Goal: Answer question/provide support: Share knowledge or assist other users

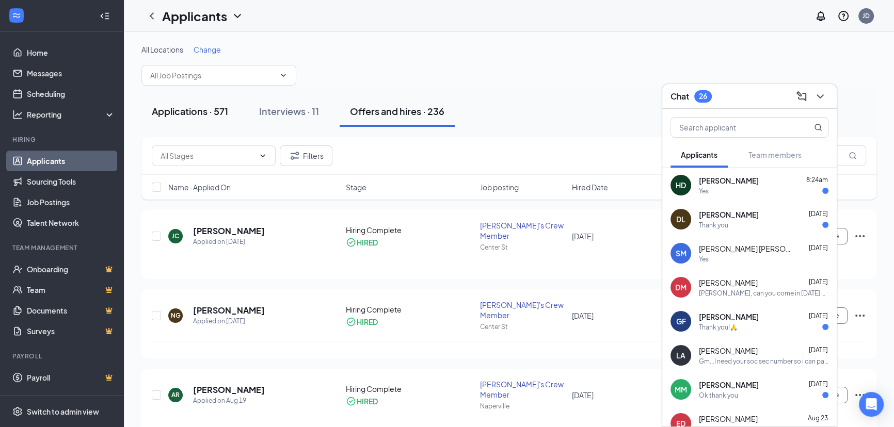
click at [205, 110] on div "Applications · 571" at bounding box center [190, 111] width 76 height 13
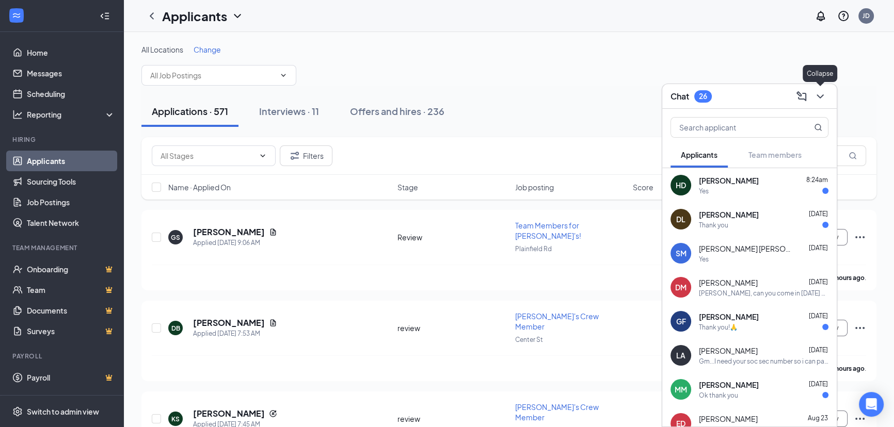
click at [824, 95] on icon "ChevronDown" at bounding box center [820, 96] width 12 height 12
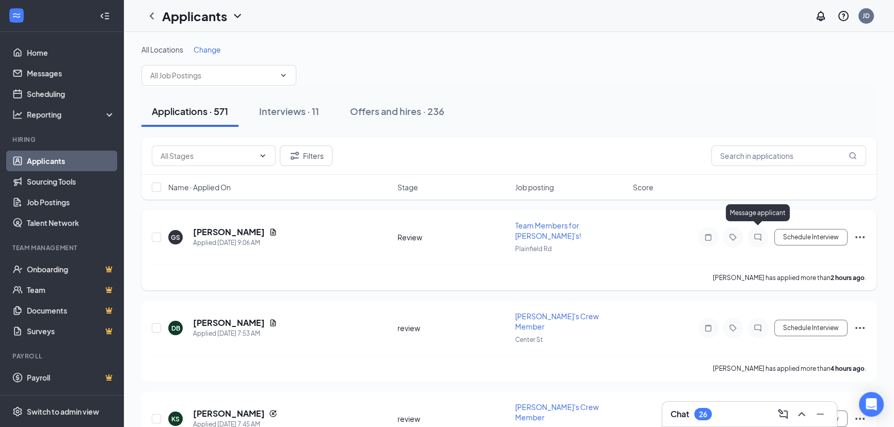
click at [756, 233] on icon "ChatInactive" at bounding box center [757, 237] width 12 height 8
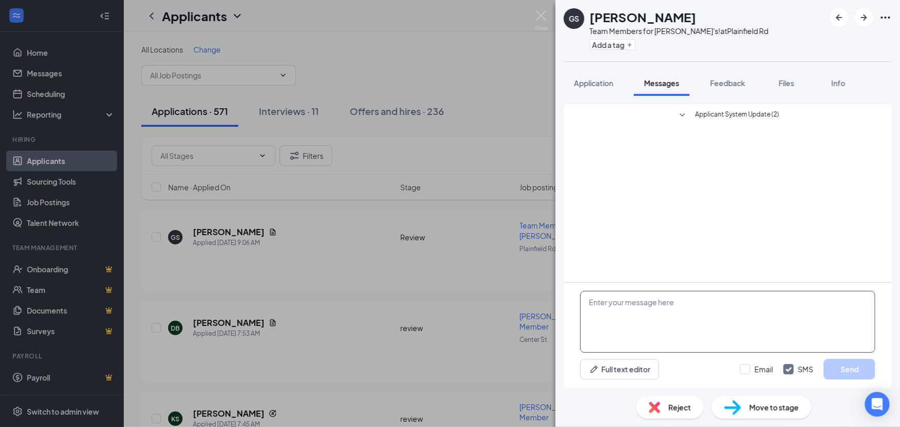
click at [643, 315] on textarea at bounding box center [727, 322] width 295 height 62
type textarea "gm....What hours are you looking for?"
click at [857, 367] on button "Send" at bounding box center [850, 369] width 52 height 21
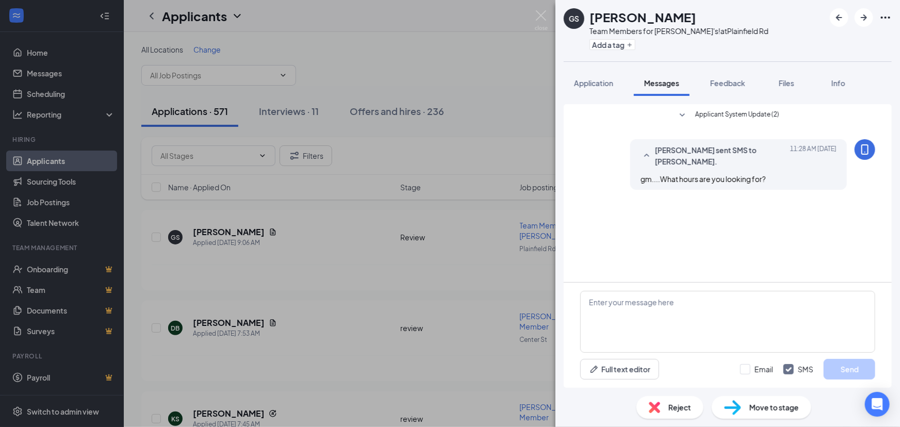
click at [400, 232] on div "GS Gioncarlo Sanchez Team Members for Wendy's! at Plainfield Rd Add a tag Appli…" at bounding box center [450, 213] width 900 height 427
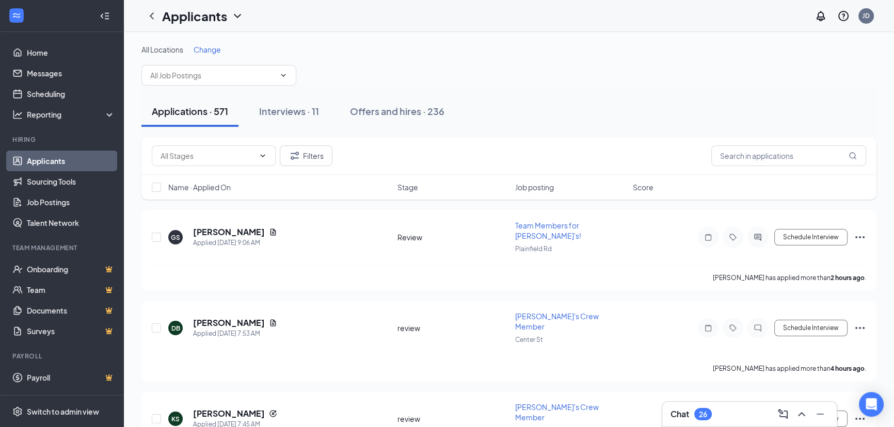
click at [212, 49] on span "Change" at bounding box center [206, 49] width 27 height 9
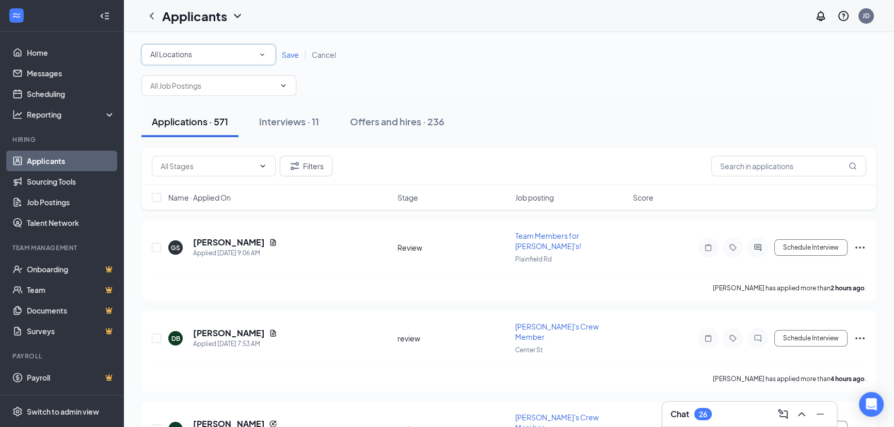
click at [219, 55] on div "All Locations" at bounding box center [208, 55] width 117 height 12
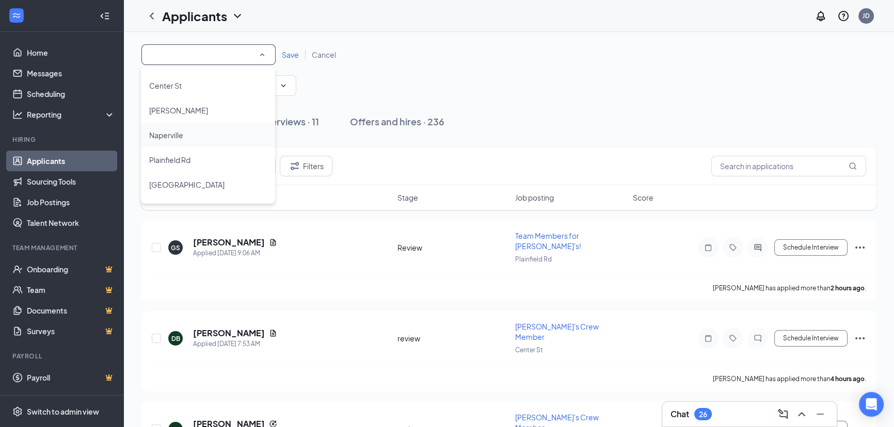
scroll to position [93, 0]
click at [196, 111] on div "Plainfield Rd" at bounding box center [208, 113] width 118 height 12
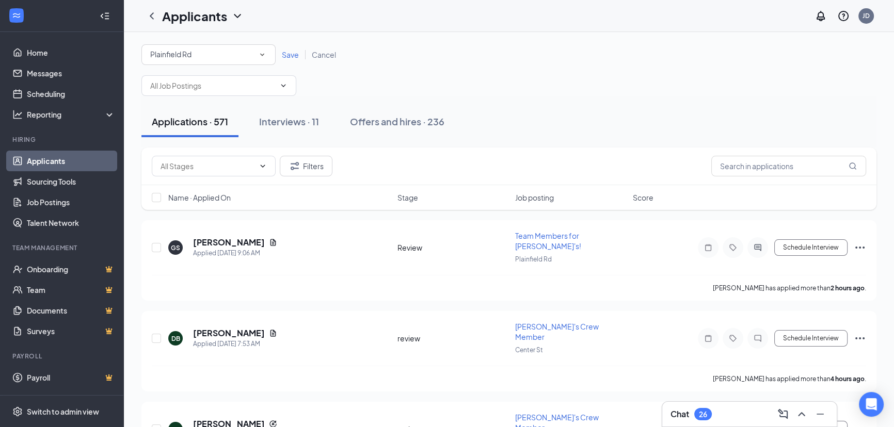
click at [286, 53] on span "Save" at bounding box center [290, 54] width 17 height 9
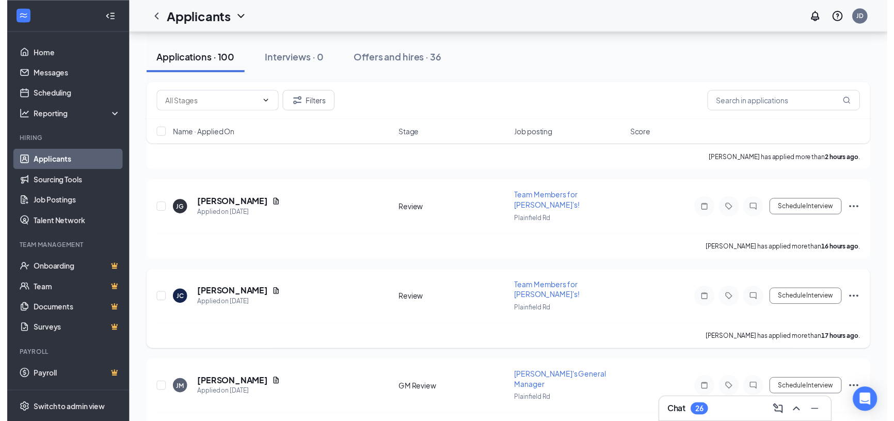
scroll to position [140, 0]
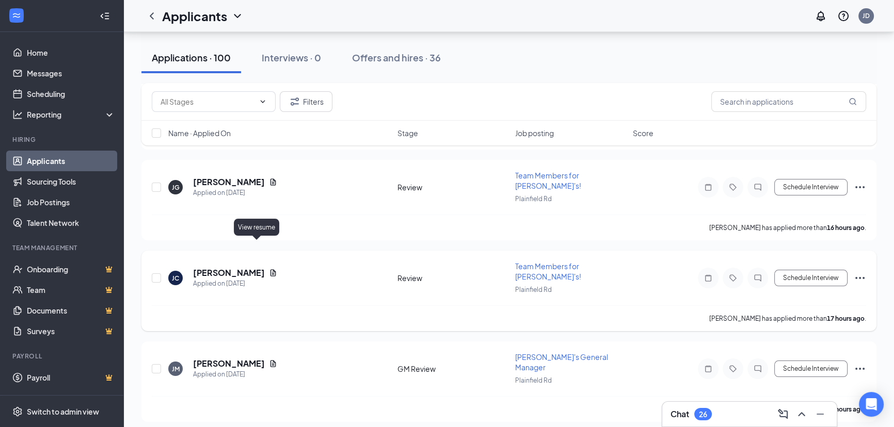
click at [269, 269] on icon "Document" at bounding box center [273, 273] width 8 height 8
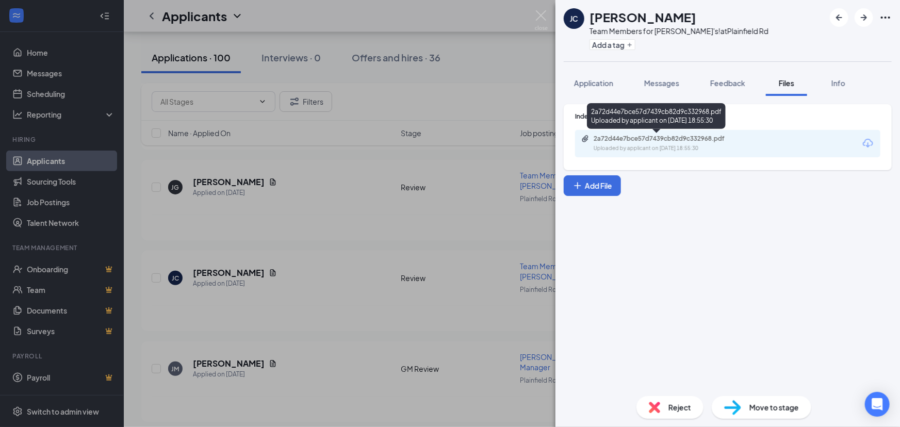
click at [691, 143] on div "2a72d44e7bce57d7439cb82d9c332968.pdf Uploaded by applicant on Aug 25, 2025 at 1…" at bounding box center [665, 144] width 167 height 18
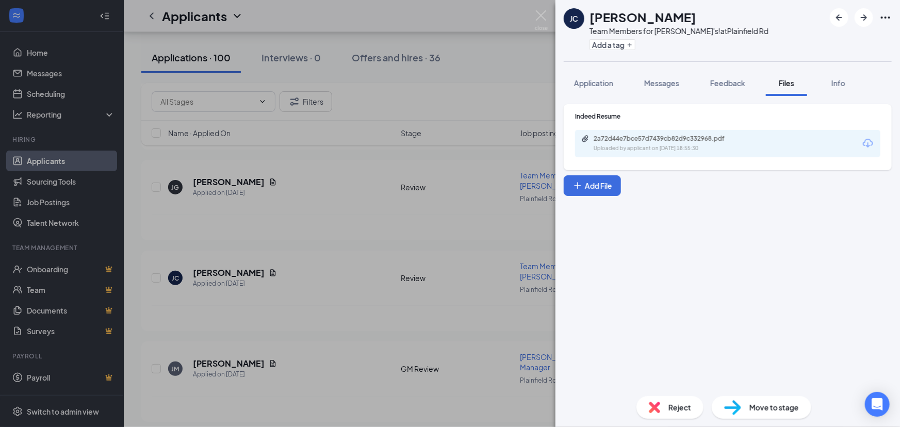
click at [457, 302] on div "JC Jordan Collins Team Members for Wendy's! at Plainfield Rd Add a tag Applicat…" at bounding box center [450, 213] width 900 height 427
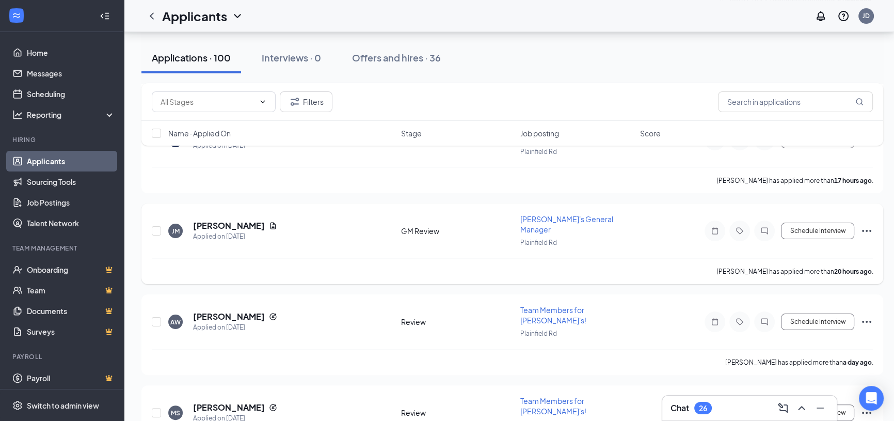
scroll to position [281, 0]
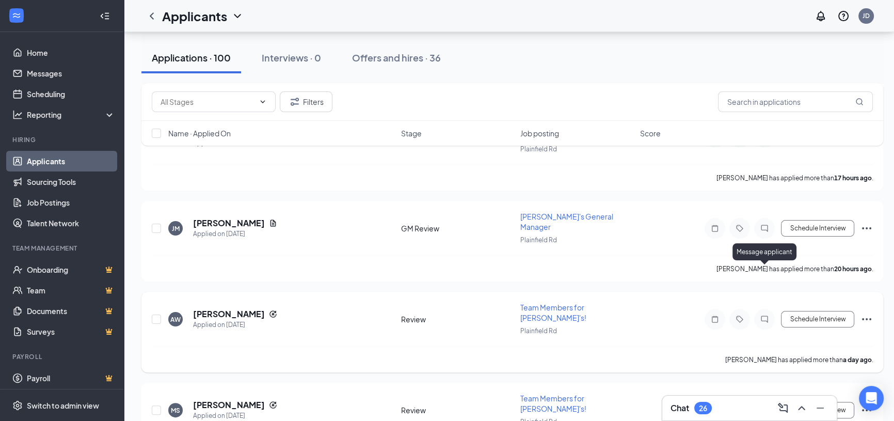
click at [762, 316] on icon "ChatInactive" at bounding box center [764, 319] width 7 height 7
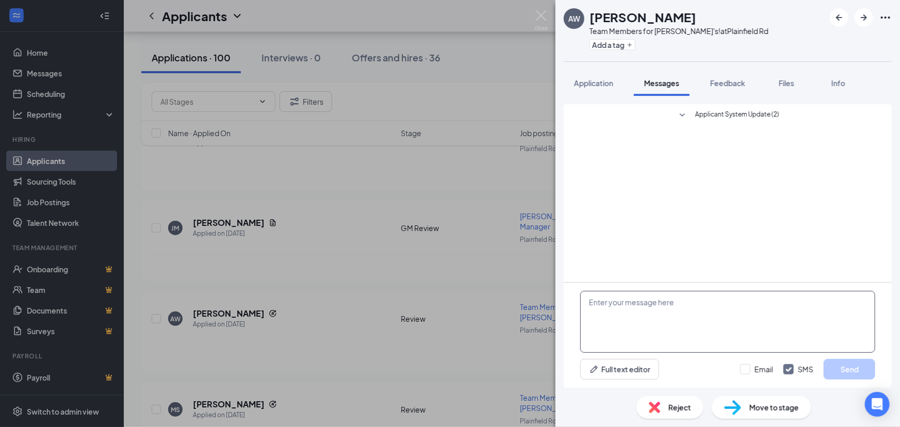
click at [624, 312] on textarea at bounding box center [727, 322] width 295 height 62
type textarea "gm...What hours are you looking for?"
click at [848, 375] on button "Send" at bounding box center [850, 369] width 52 height 21
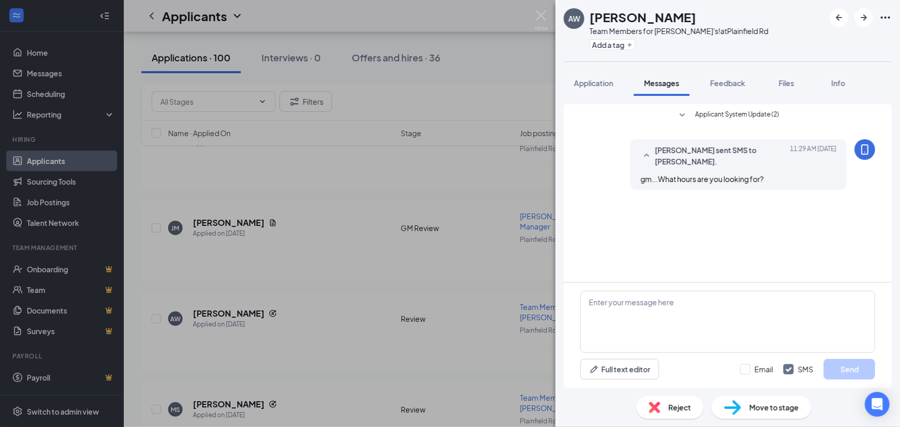
click at [546, 256] on div "AW Amaree Wormely Team Members for Wendy's! at Plainfield Rd Add a tag Applicat…" at bounding box center [450, 213] width 900 height 427
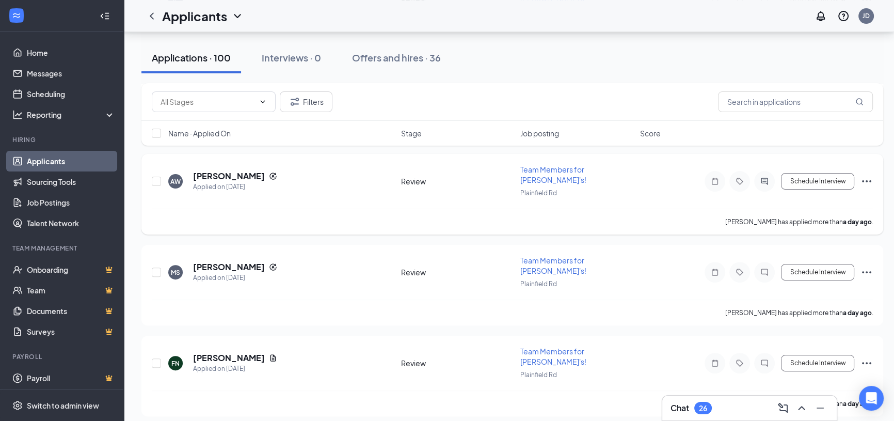
scroll to position [422, 0]
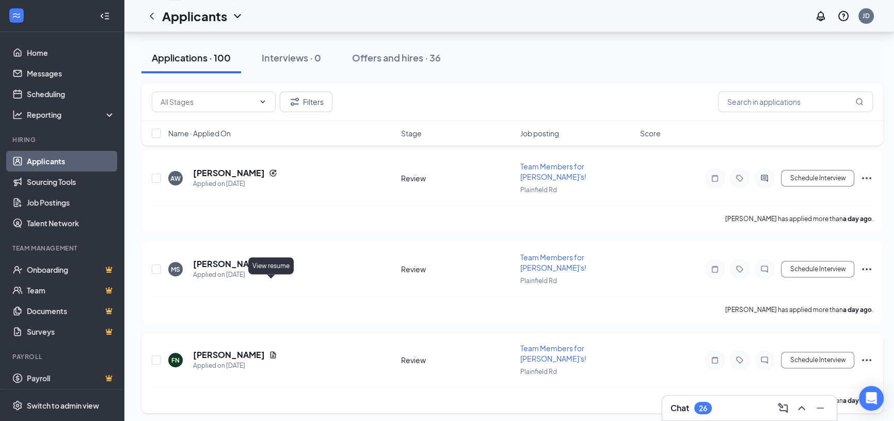
click at [270, 351] on icon "Document" at bounding box center [273, 354] width 6 height 7
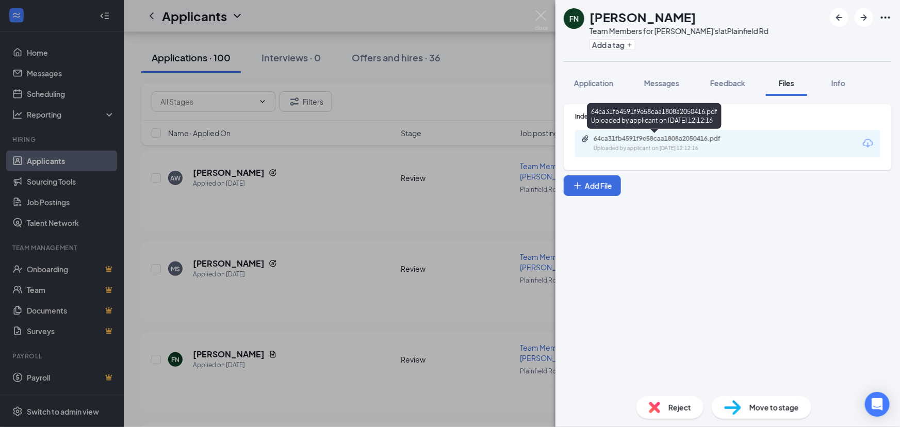
click at [692, 150] on div "Uploaded by applicant on Aug 25, 2025 at 12:12:16" at bounding box center [671, 148] width 155 height 8
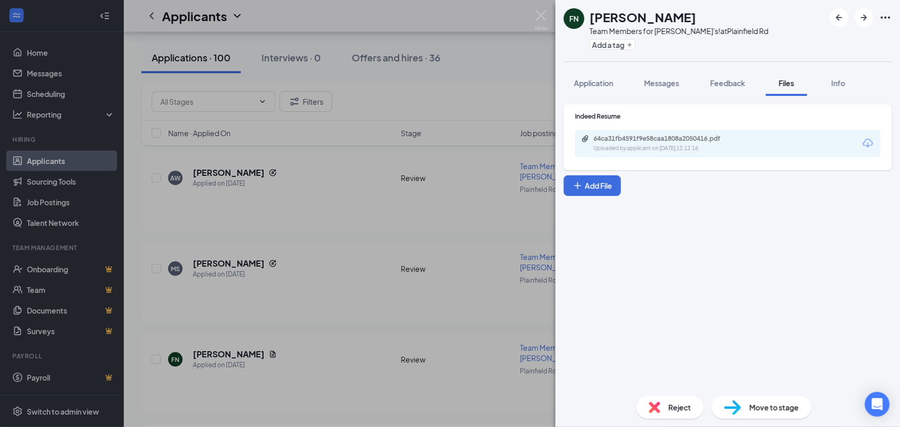
click at [351, 237] on div "FN Freddy Navarrete Team Members for Wendy's! at Plainfield Rd Add a tag Applic…" at bounding box center [450, 213] width 900 height 427
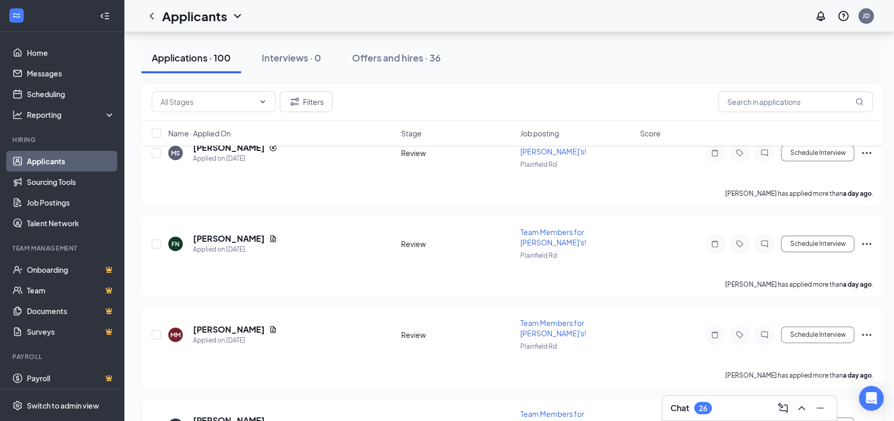
scroll to position [562, 0]
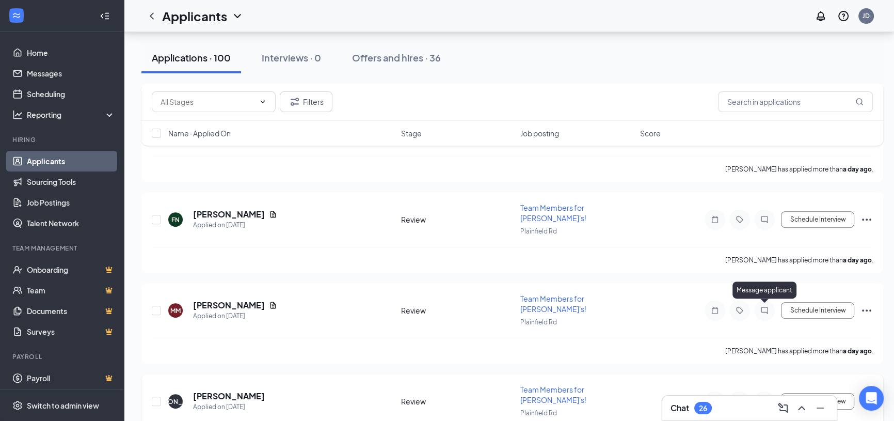
click at [762, 397] on icon "ChatInactive" at bounding box center [764, 401] width 12 height 8
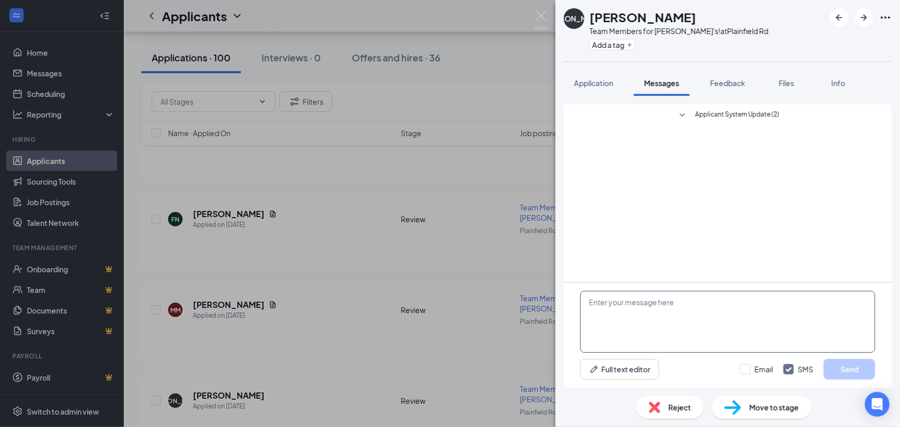
click at [655, 323] on textarea at bounding box center [727, 322] width 295 height 62
type textarea "Gm..What hours are you looking for?"
drag, startPoint x: 848, startPoint y: 364, endPoint x: 851, endPoint y: 354, distance: 10.3
click at [848, 364] on button "Send" at bounding box center [850, 369] width 52 height 21
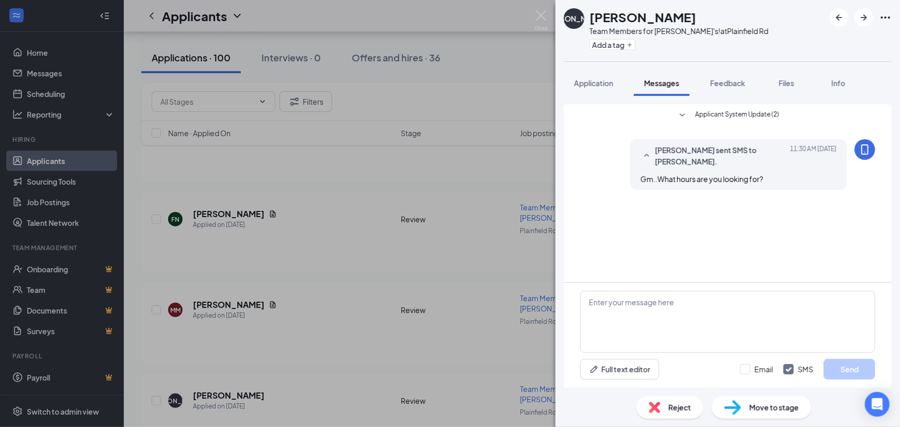
click at [409, 128] on div "JA Jazlene Alcantar Team Members for Wendy's! at Plainfield Rd Add a tag Applic…" at bounding box center [450, 213] width 900 height 427
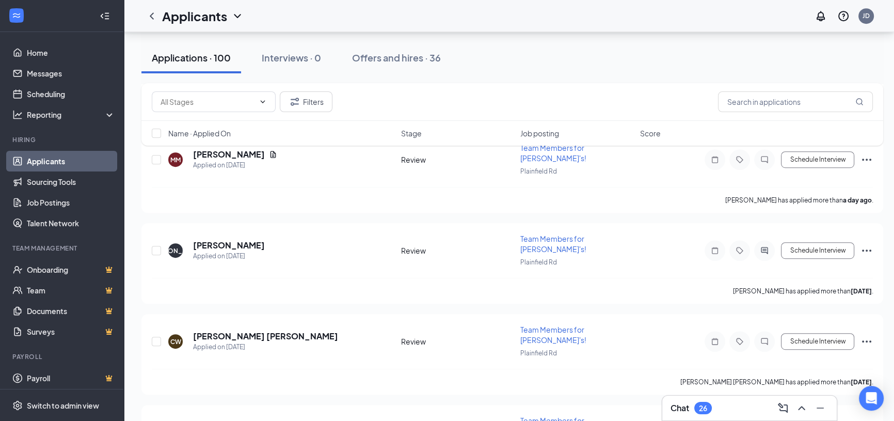
scroll to position [750, 0]
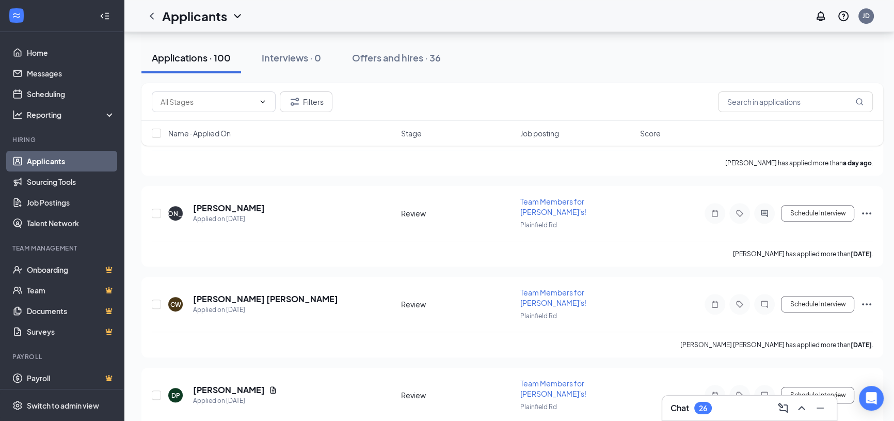
click at [706, 407] on div "26" at bounding box center [703, 408] width 8 height 9
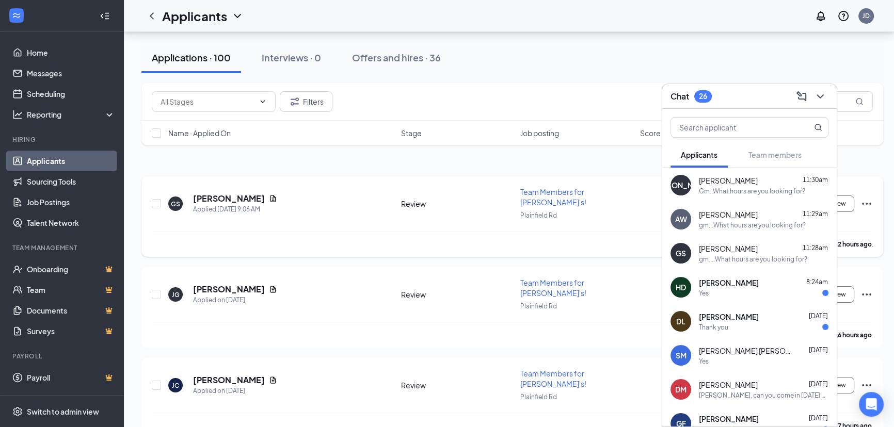
scroll to position [0, 0]
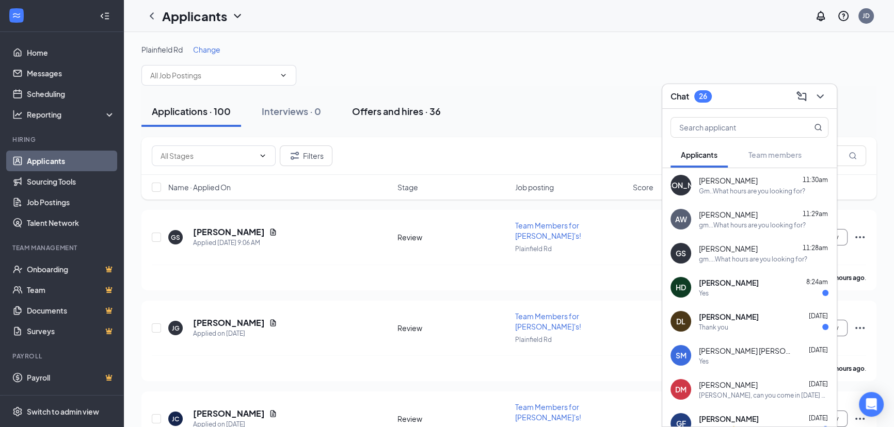
click at [405, 104] on button "Offers and hires · 36" at bounding box center [396, 111] width 109 height 31
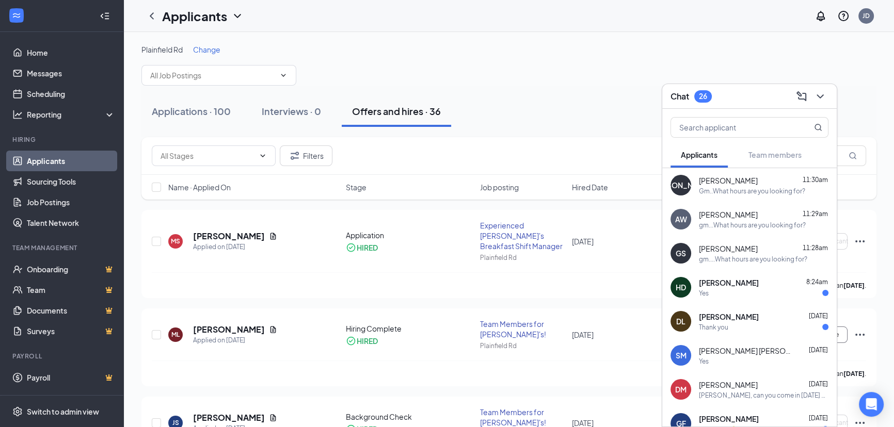
click at [547, 92] on div "Applications · 100 Interviews · 0 Offers and hires · 36" at bounding box center [508, 112] width 735 height 52
click at [821, 95] on icon "ChevronDown" at bounding box center [820, 96] width 12 height 12
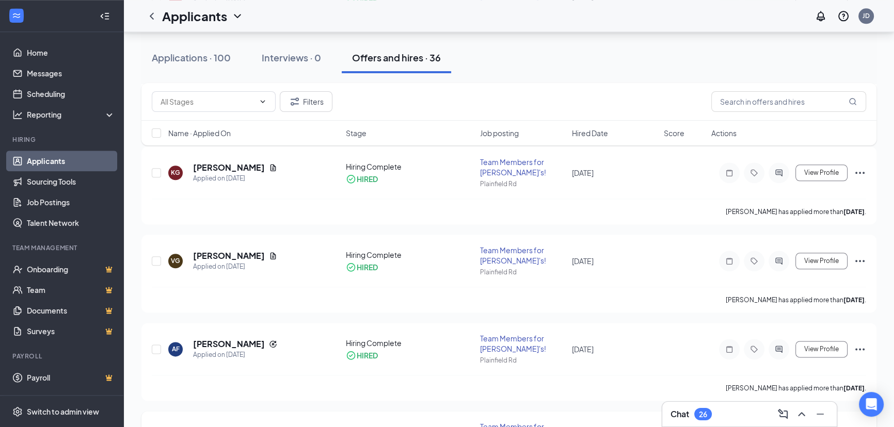
scroll to position [1548, 0]
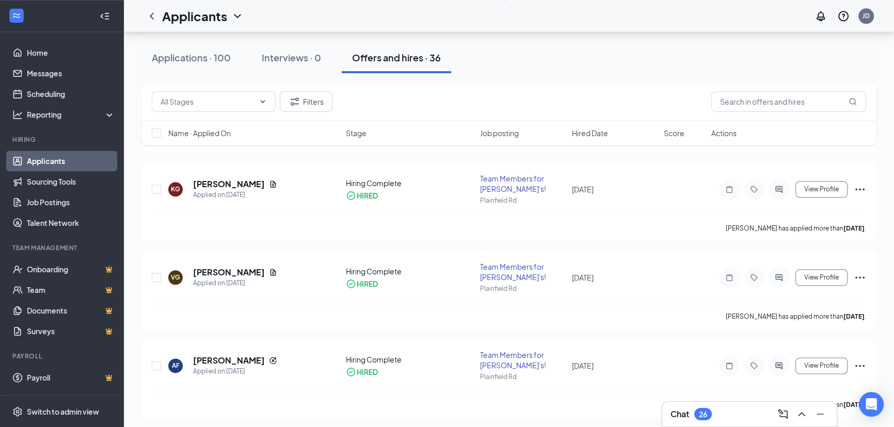
click at [703, 414] on div "26" at bounding box center [703, 414] width 8 height 9
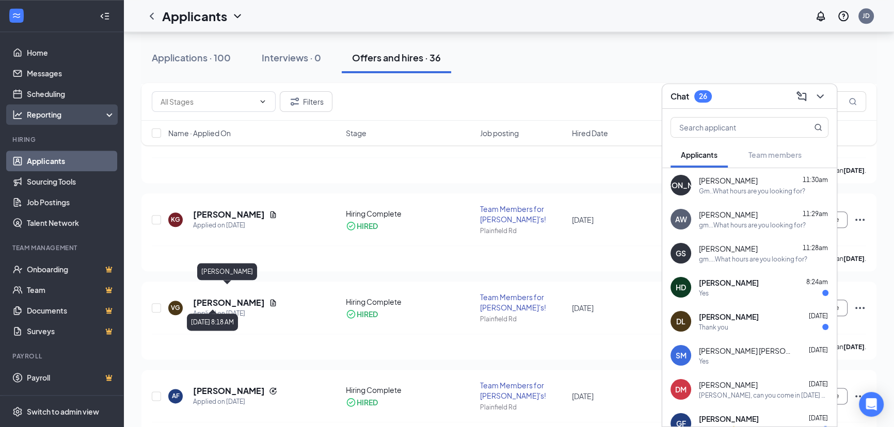
scroll to position [1501, 0]
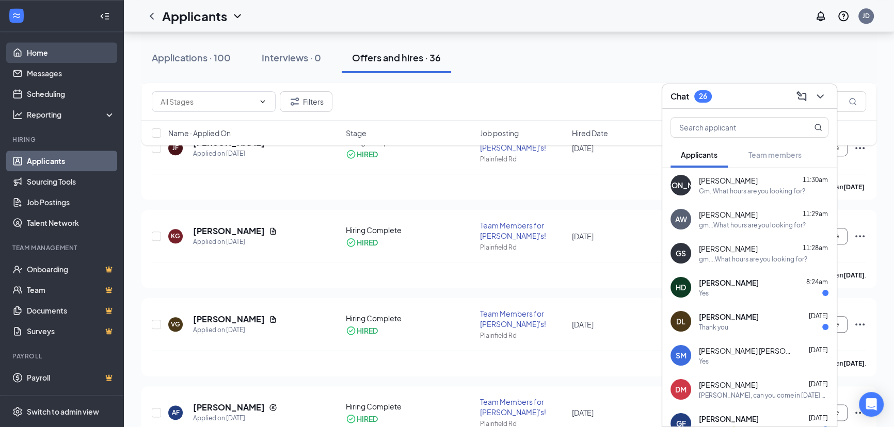
click at [31, 55] on link "Home" at bounding box center [71, 52] width 88 height 21
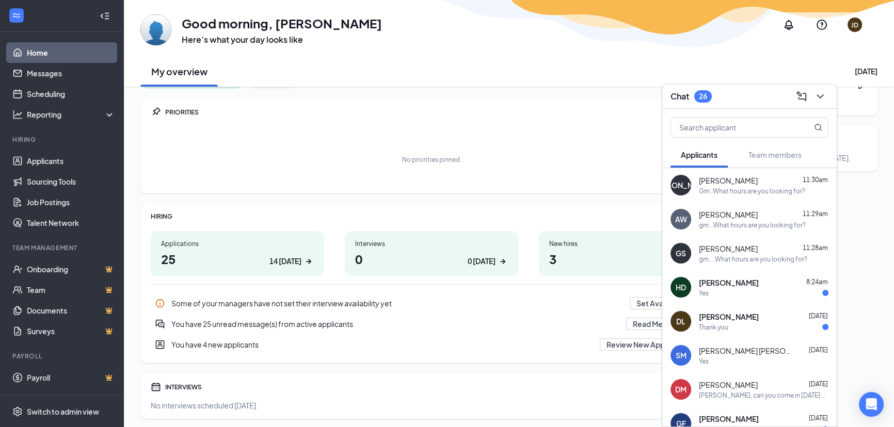
scroll to position [7, 0]
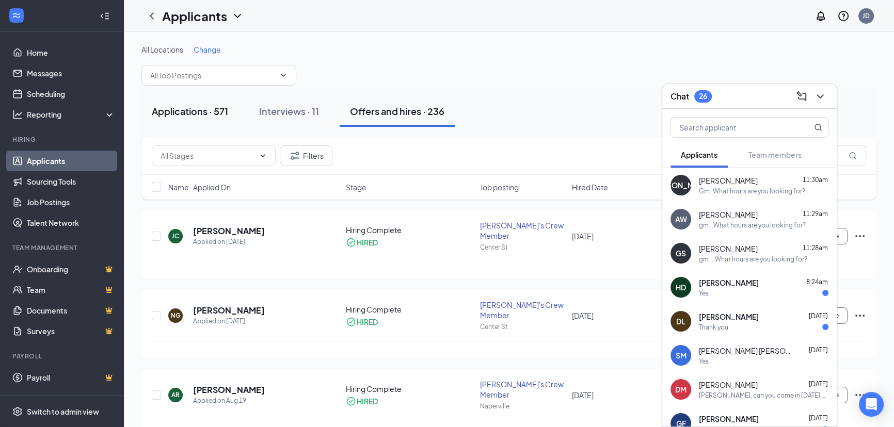
click at [218, 110] on div "Applications · 571" at bounding box center [190, 111] width 76 height 13
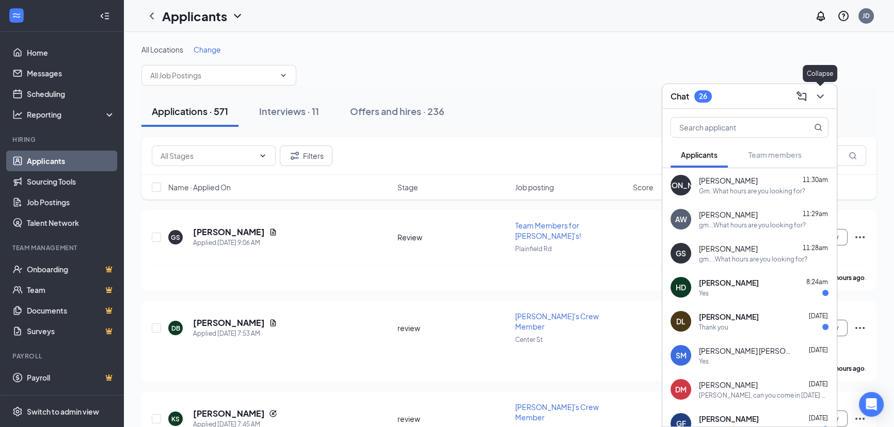
click at [820, 98] on icon "ChevronDown" at bounding box center [820, 96] width 12 height 12
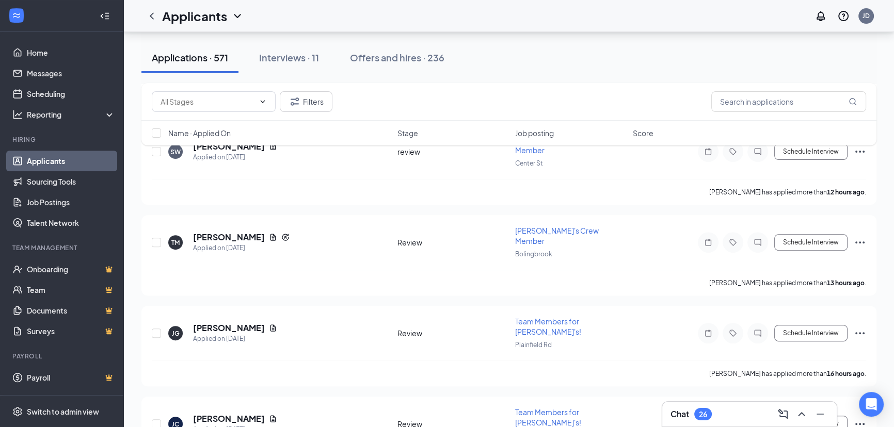
scroll to position [469, 0]
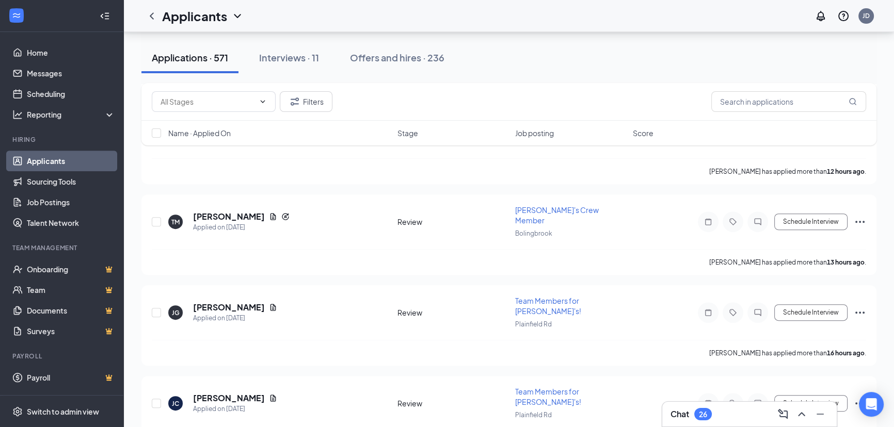
click at [701, 415] on div "26" at bounding box center [703, 414] width 8 height 9
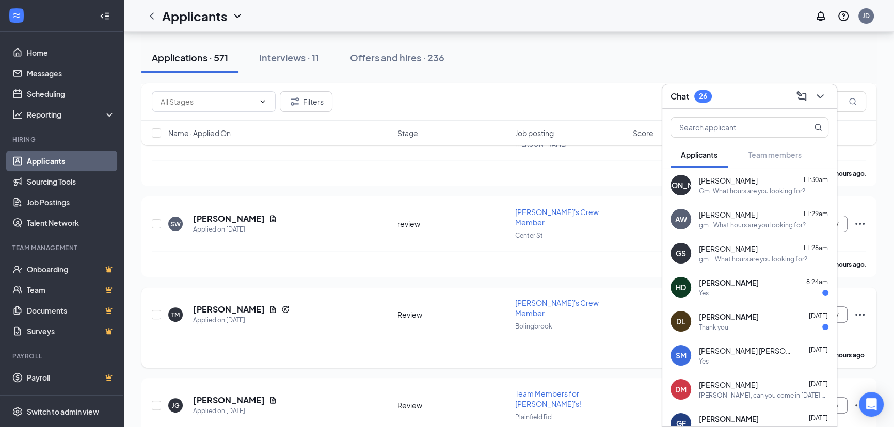
scroll to position [375, 0]
click at [46, 160] on link "Applicants" at bounding box center [71, 161] width 88 height 21
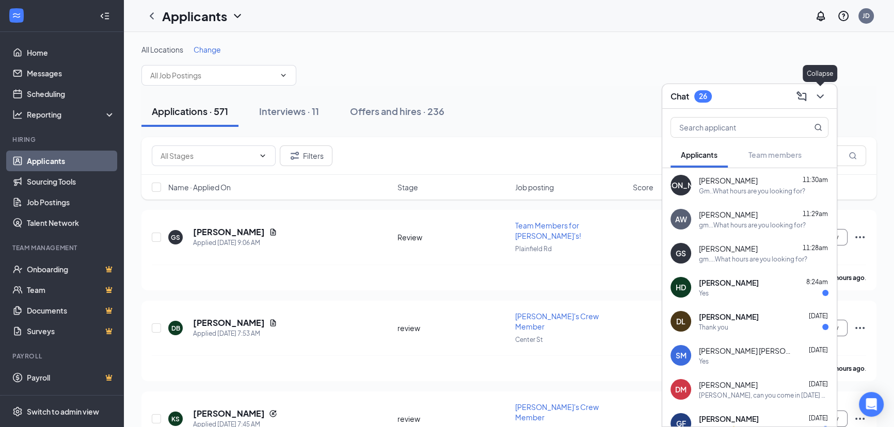
click at [823, 98] on icon "ChevronDown" at bounding box center [820, 96] width 12 height 12
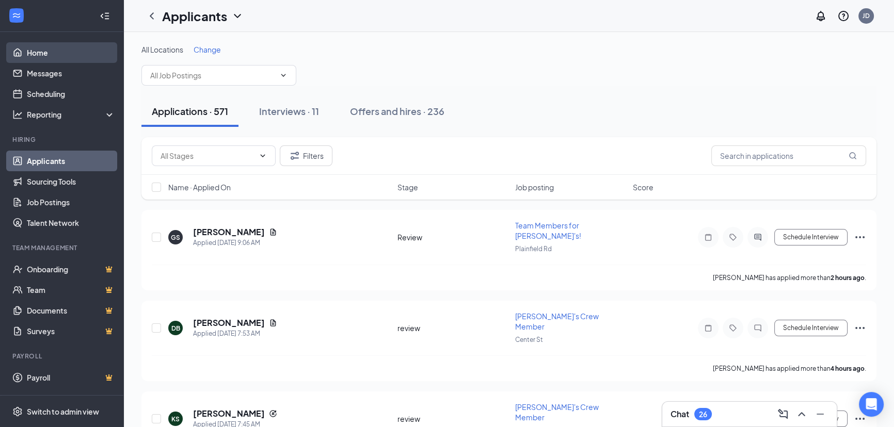
click at [44, 47] on link "Home" at bounding box center [71, 52] width 88 height 21
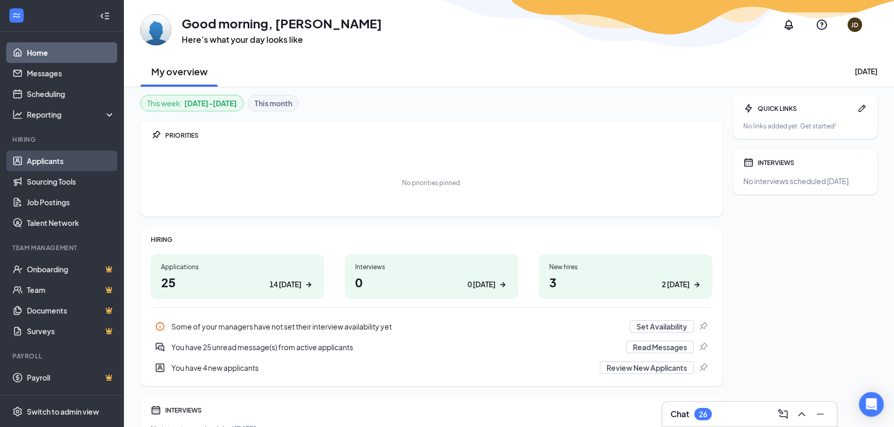
click at [53, 155] on link "Applicants" at bounding box center [71, 161] width 88 height 21
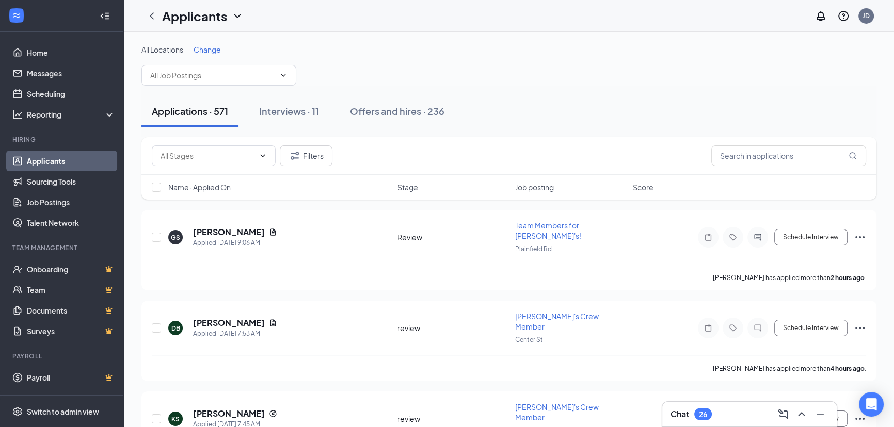
click at [698, 413] on div "26" at bounding box center [703, 414] width 18 height 12
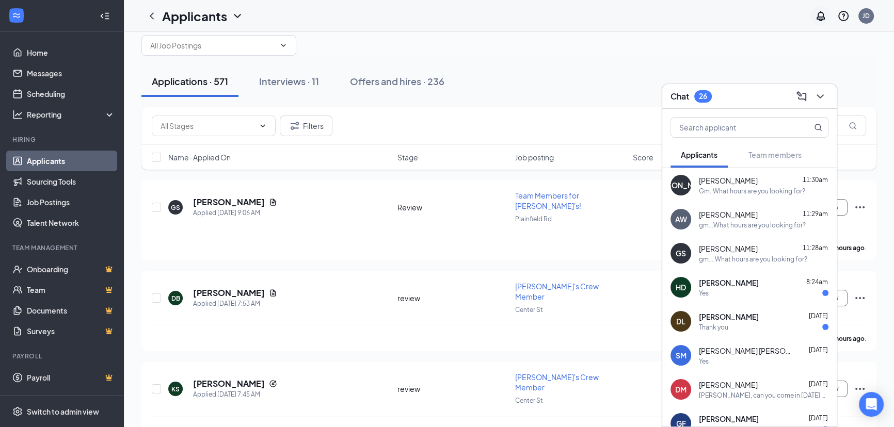
scroll to position [46, 0]
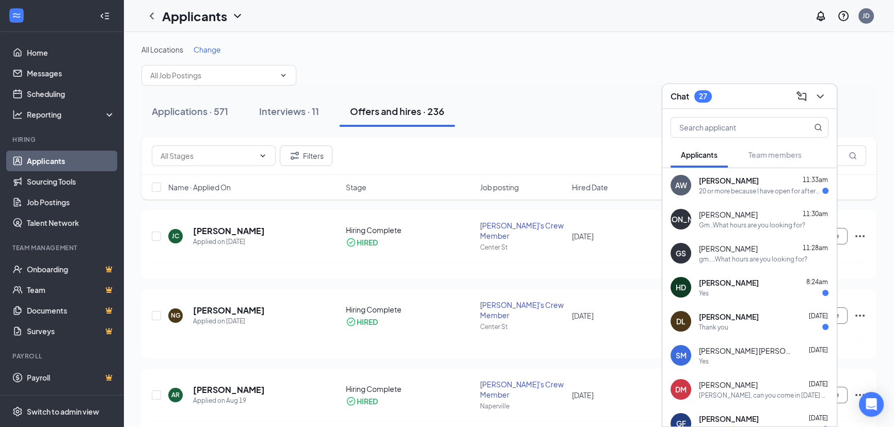
click at [790, 193] on div "20 or more because I have open for afternoon/night and open availability for we…" at bounding box center [760, 191] width 123 height 9
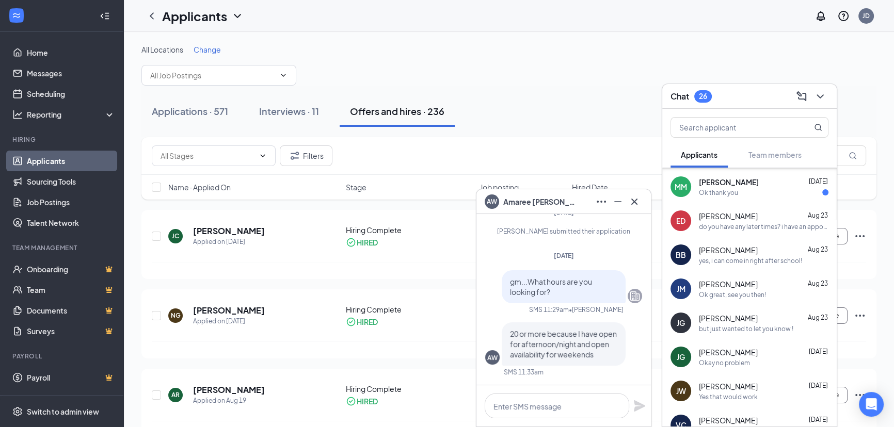
scroll to position [320, 0]
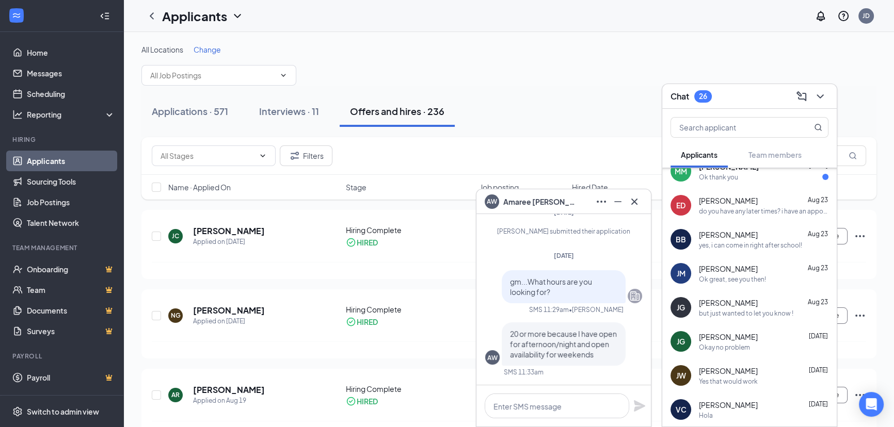
click at [741, 343] on div "Okay no problem" at bounding box center [724, 347] width 51 height 9
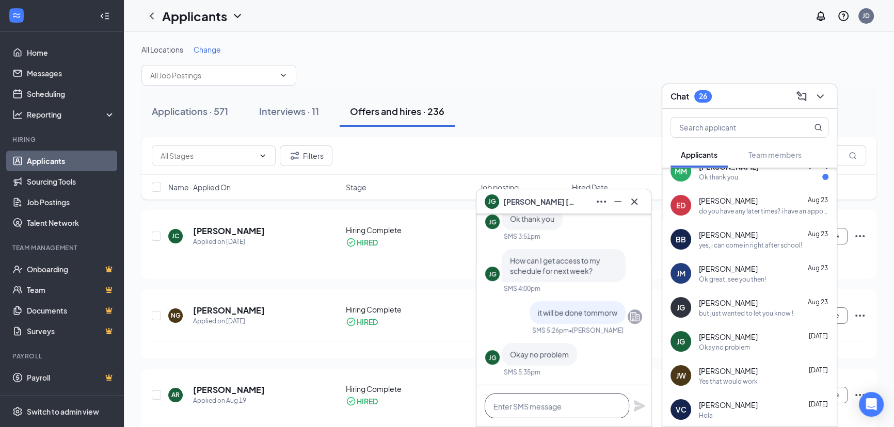
click at [558, 403] on textarea at bounding box center [557, 406] width 144 height 25
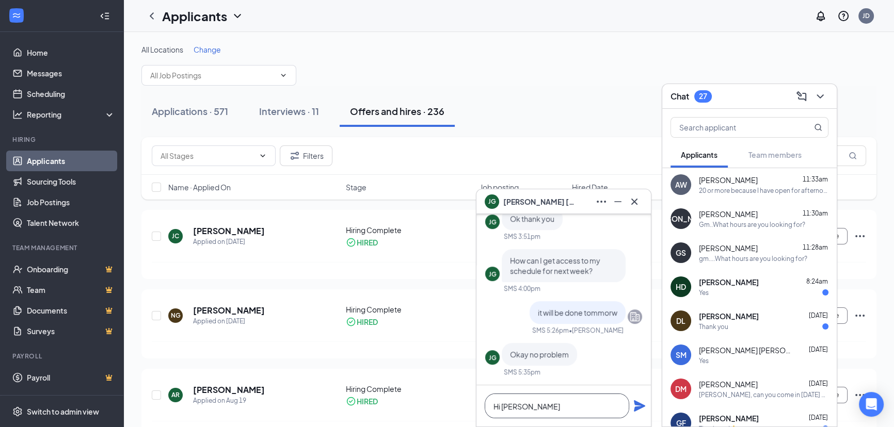
scroll to position [0, 0]
type textarea "Hi [PERSON_NAME]"
click at [736, 188] on div "gm, 5-9pm for [DATE], [DATE], and [DATE], also [DATE] morning." at bounding box center [760, 191] width 123 height 9
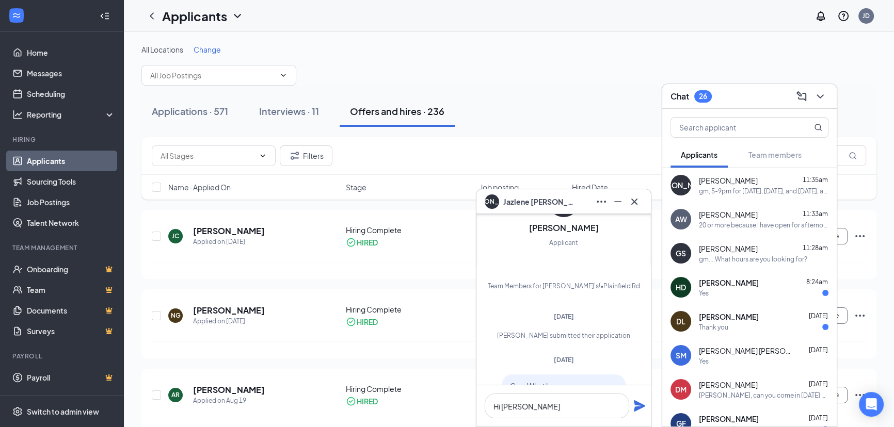
scroll to position [-140, 0]
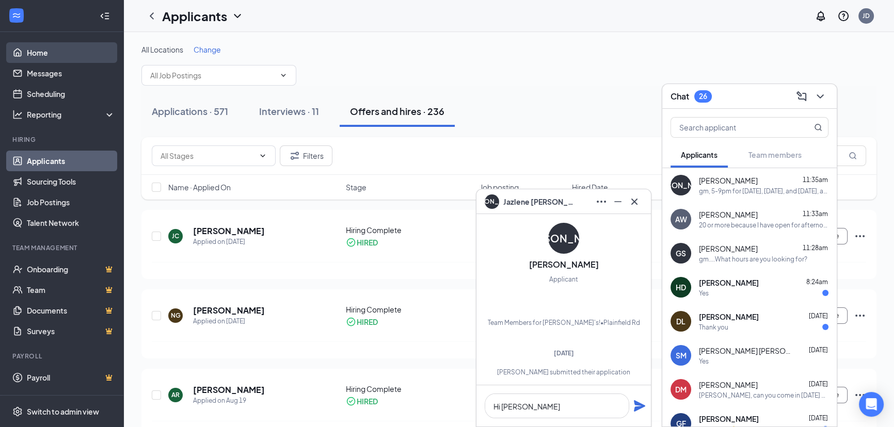
click at [86, 50] on link "Home" at bounding box center [71, 52] width 88 height 21
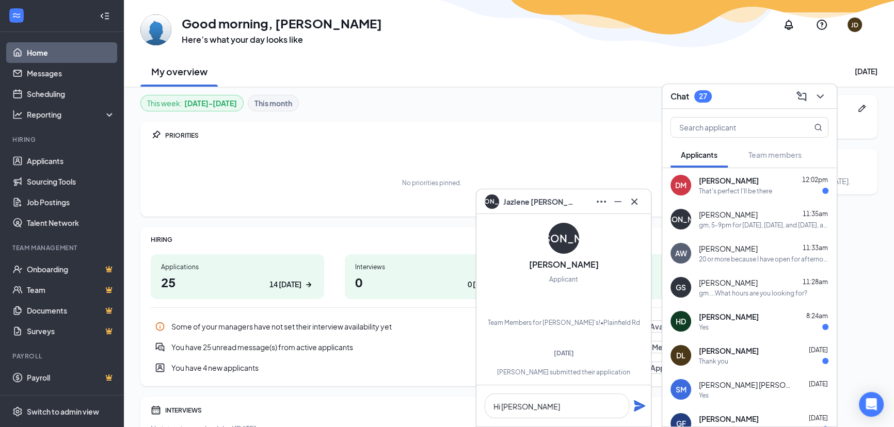
click at [747, 189] on div "That's perfect I'll be there" at bounding box center [735, 191] width 73 height 9
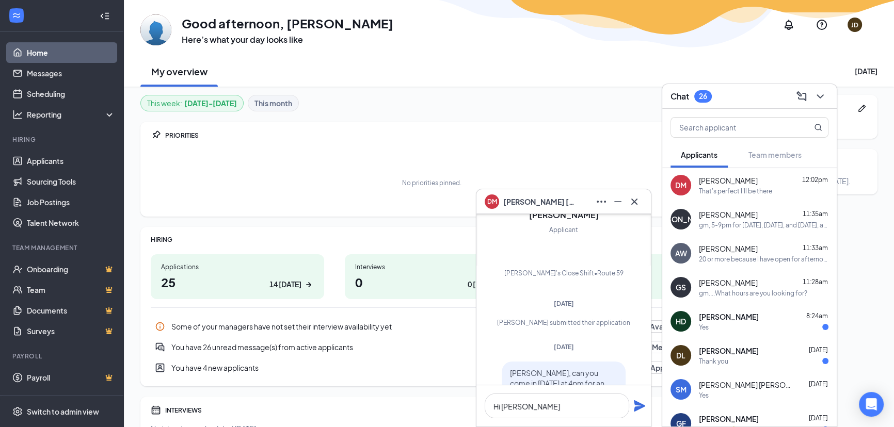
click at [737, 222] on div "gm, 5-9pm for [DATE], [DATE], and [DATE], also [DATE] morning." at bounding box center [764, 225] width 130 height 9
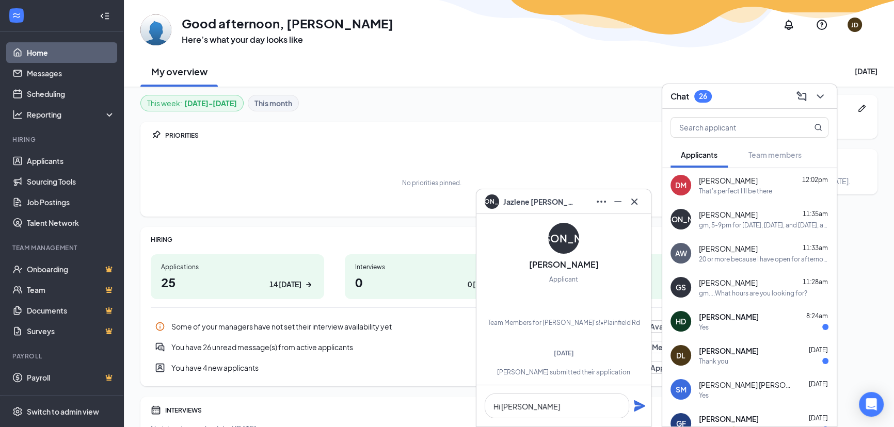
click at [775, 225] on div "gm, 5-9pm for [DATE], [DATE], and [DATE], also [DATE] morning." at bounding box center [764, 225] width 130 height 9
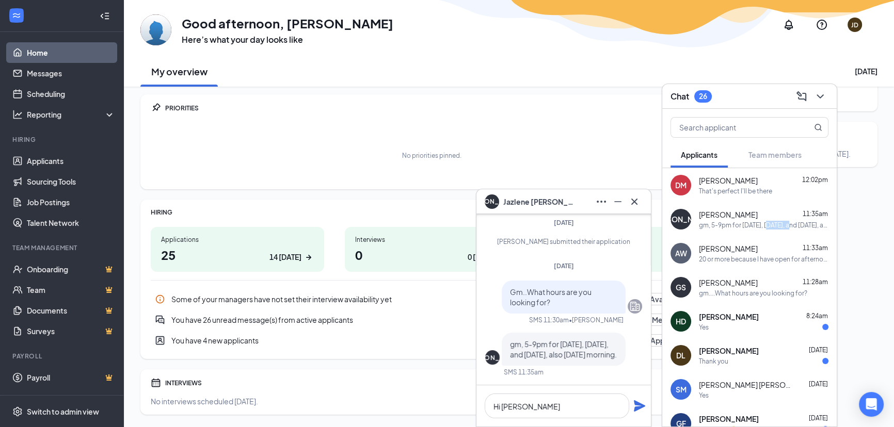
scroll to position [56, 0]
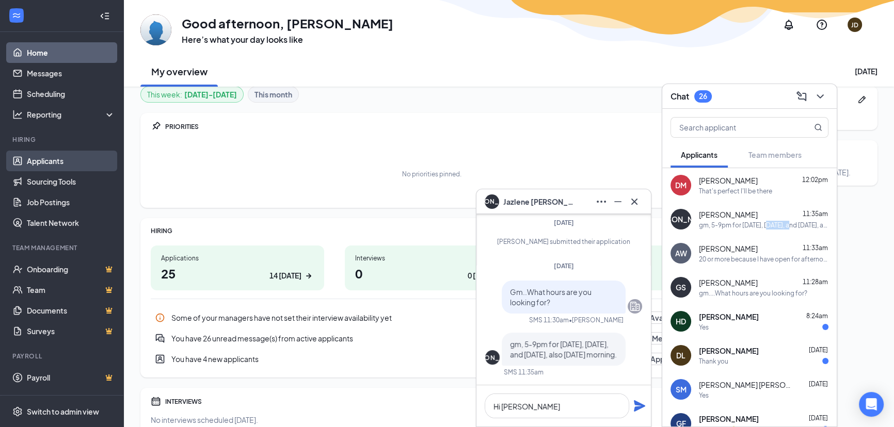
click at [46, 155] on link "Applicants" at bounding box center [71, 161] width 88 height 21
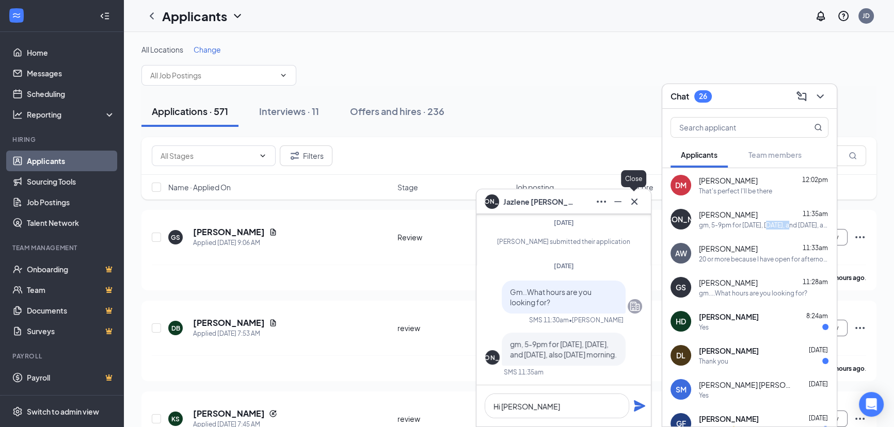
click at [641, 199] on button at bounding box center [634, 201] width 17 height 17
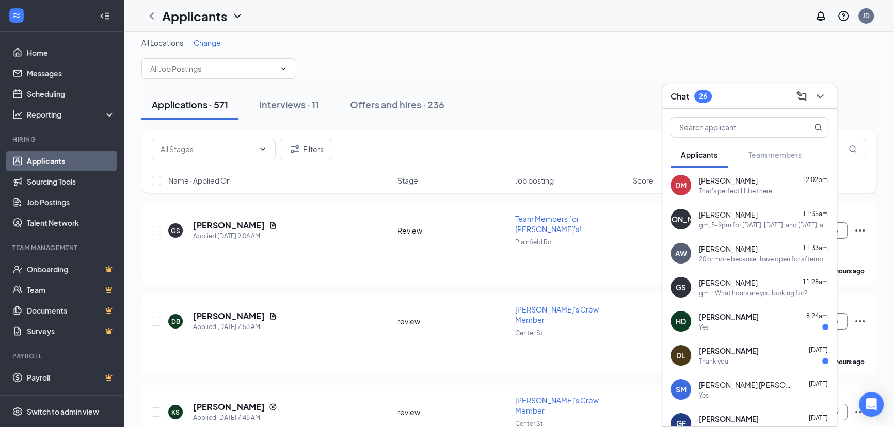
scroll to position [6, 0]
click at [209, 42] on span "Change" at bounding box center [206, 43] width 27 height 9
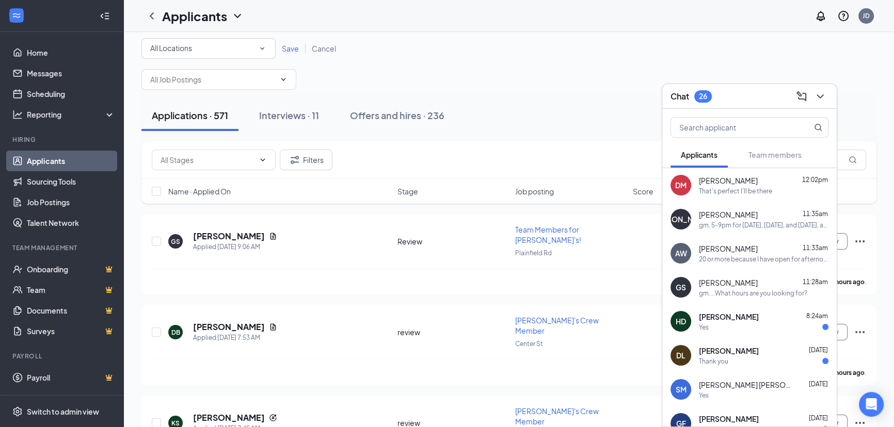
click at [204, 50] on div "All Locations" at bounding box center [208, 48] width 117 height 12
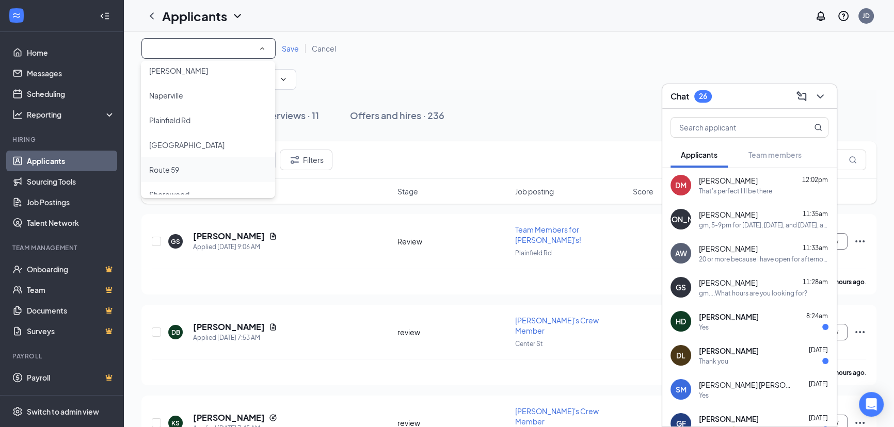
scroll to position [93, 0]
click at [182, 108] on span "Plainfield Rd" at bounding box center [169, 107] width 41 height 9
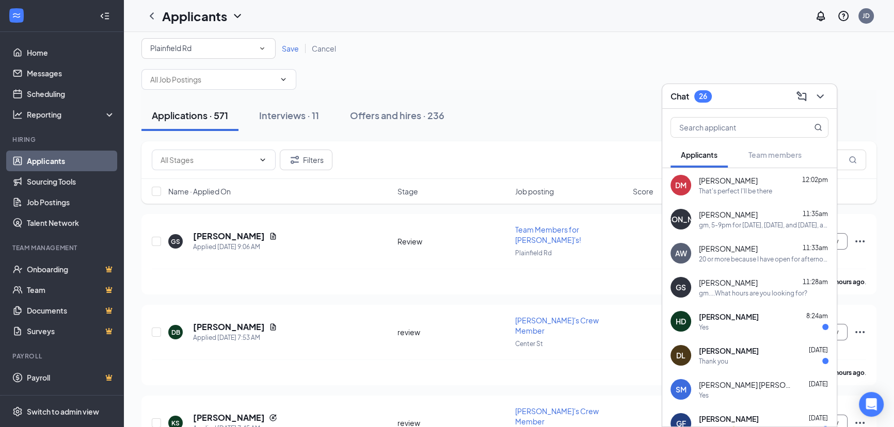
click at [284, 50] on span "Save" at bounding box center [290, 48] width 17 height 9
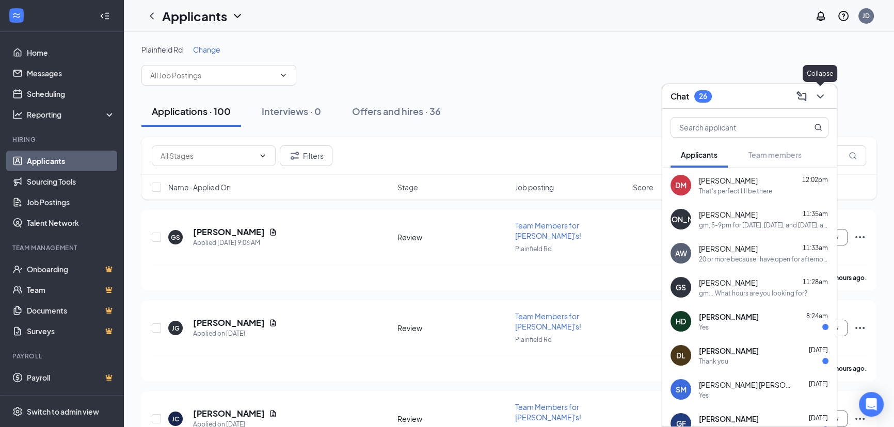
click at [816, 96] on icon "ChevronDown" at bounding box center [820, 96] width 12 height 12
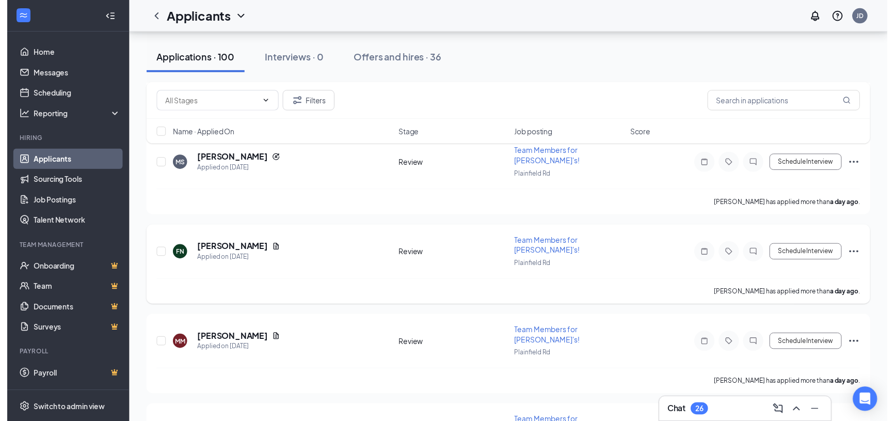
scroll to position [562, 0]
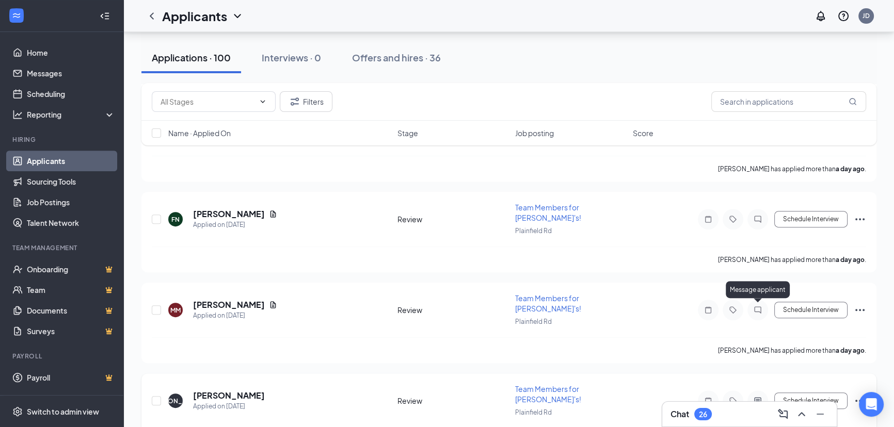
click at [757, 397] on icon "ActiveChat" at bounding box center [757, 401] width 12 height 8
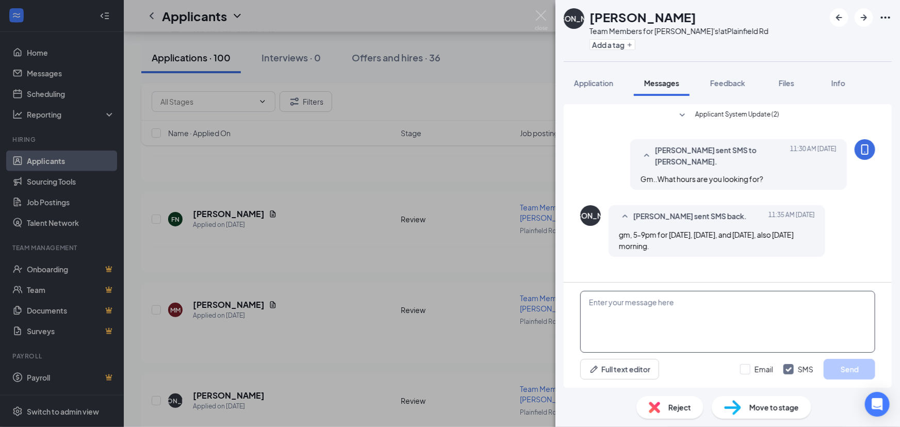
click at [630, 325] on textarea at bounding box center [727, 322] width 295 height 62
click at [695, 303] on textarea "Thanks ...But that wouldnt" at bounding box center [727, 322] width 295 height 62
type textarea "T"
click at [418, 219] on div "JA [PERSON_NAME] Team Members for [PERSON_NAME]'s! at Plainfield Rd Add a tag A…" at bounding box center [450, 213] width 900 height 427
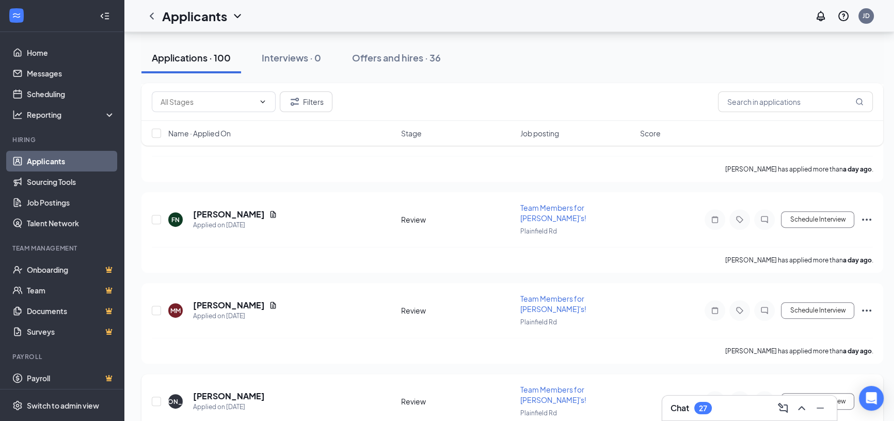
click at [864, 395] on icon "Ellipses" at bounding box center [866, 401] width 12 height 12
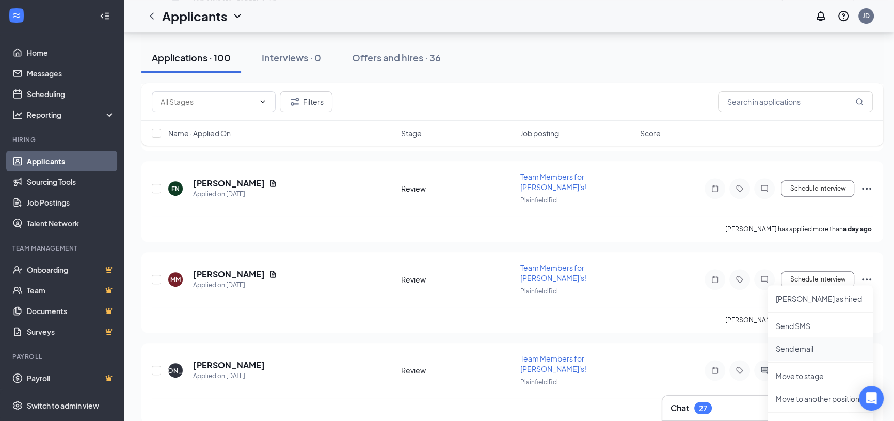
scroll to position [703, 0]
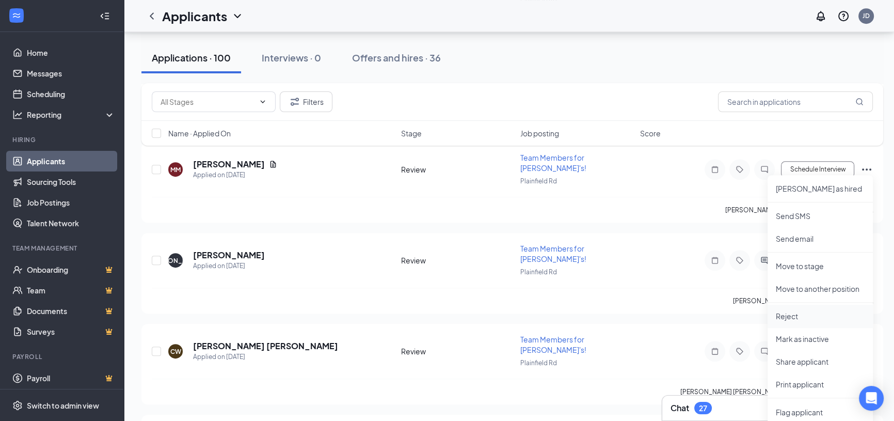
click at [807, 311] on p "Reject" at bounding box center [820, 316] width 89 height 10
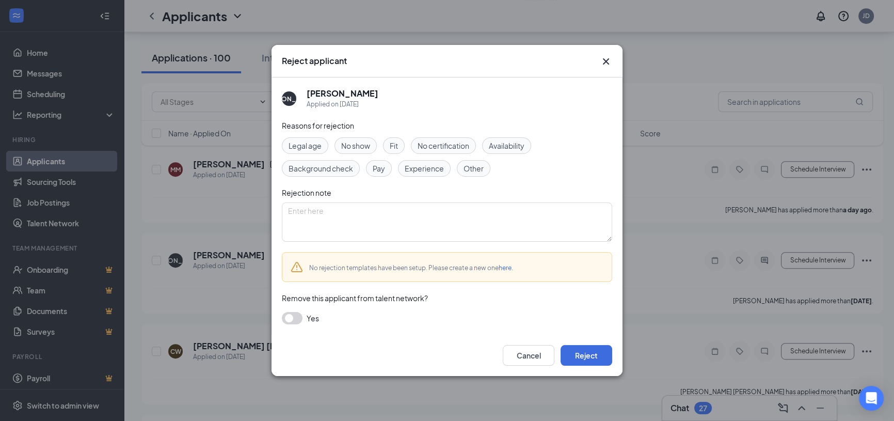
click at [508, 144] on span "Availability" at bounding box center [507, 145] width 36 height 11
click at [361, 215] on textarea at bounding box center [447, 221] width 330 height 39
type textarea "T"
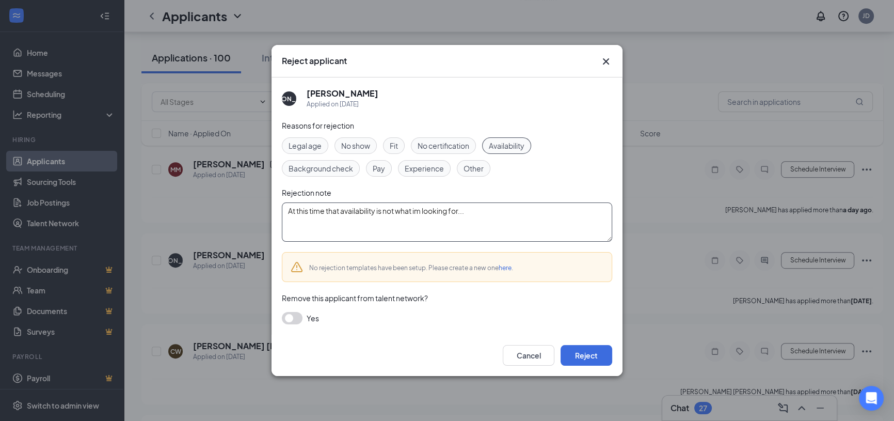
drag, startPoint x: 286, startPoint y: 210, endPoint x: 467, endPoint y: 218, distance: 181.3
click at [467, 218] on textarea "At this time that availability is not what im looking for..." at bounding box center [447, 221] width 330 height 39
type textarea "At this time that availability is not what im looking for..."
click at [528, 357] on button "Cancel" at bounding box center [529, 355] width 52 height 21
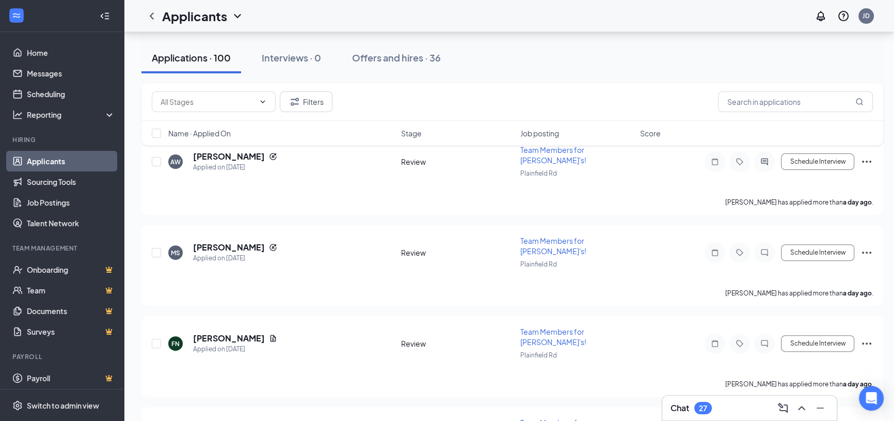
scroll to position [469, 0]
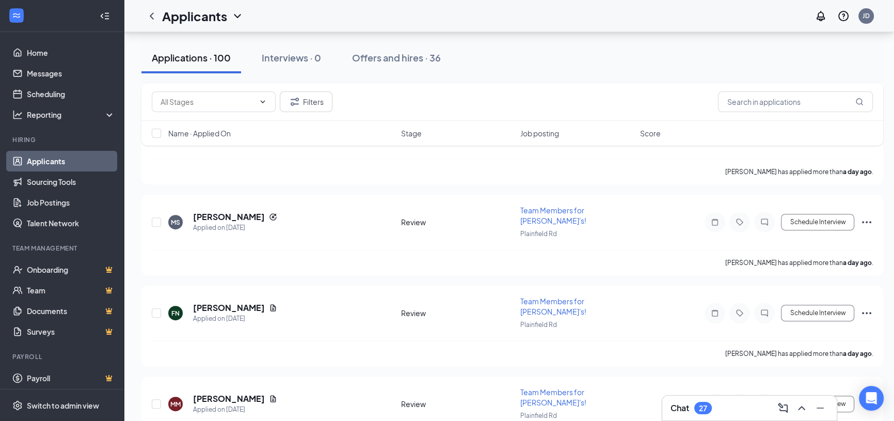
click at [703, 404] on div "27" at bounding box center [703, 408] width 8 height 9
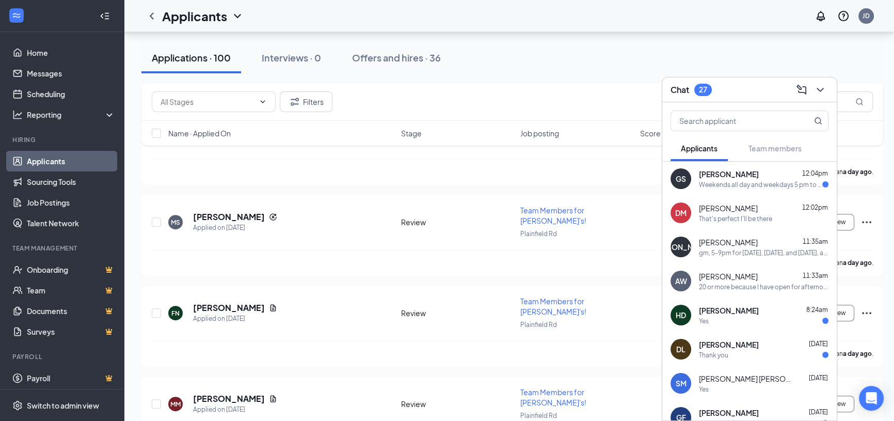
click at [731, 246] on span "[PERSON_NAME]" at bounding box center [728, 242] width 59 height 10
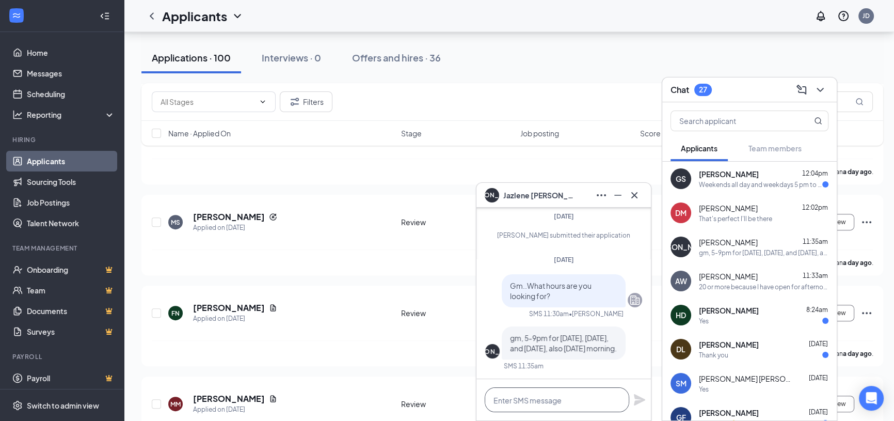
paste textarea "At this time that availability is not what im looking for..."
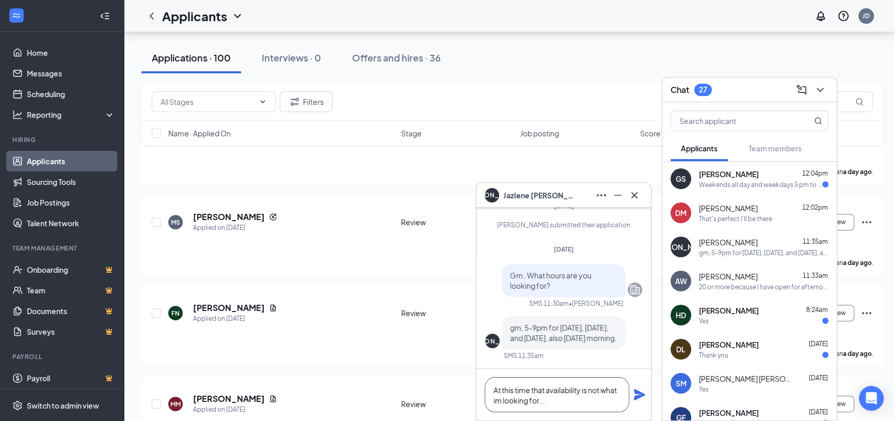
type textarea "At this time that availability is not what im looking for..."
click at [636, 395] on icon "Plane" at bounding box center [639, 394] width 11 height 11
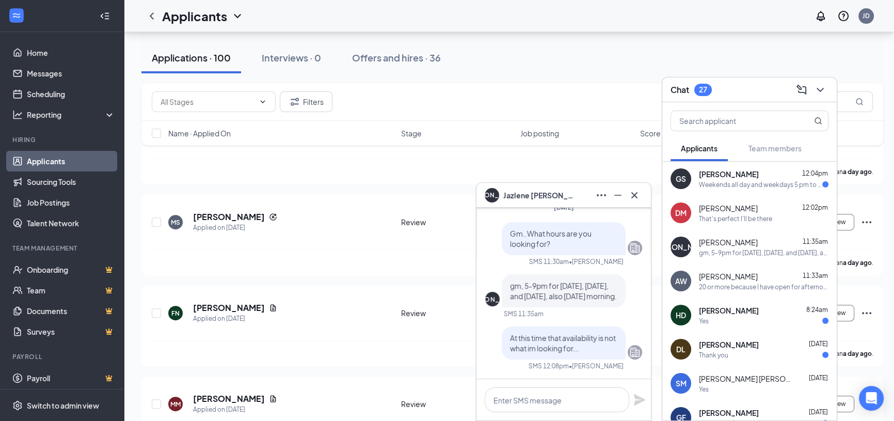
click at [745, 180] on div "Weekends all day and weekdays 5 pm to 10pm except for [DATE] so basically eveni…" at bounding box center [760, 184] width 123 height 9
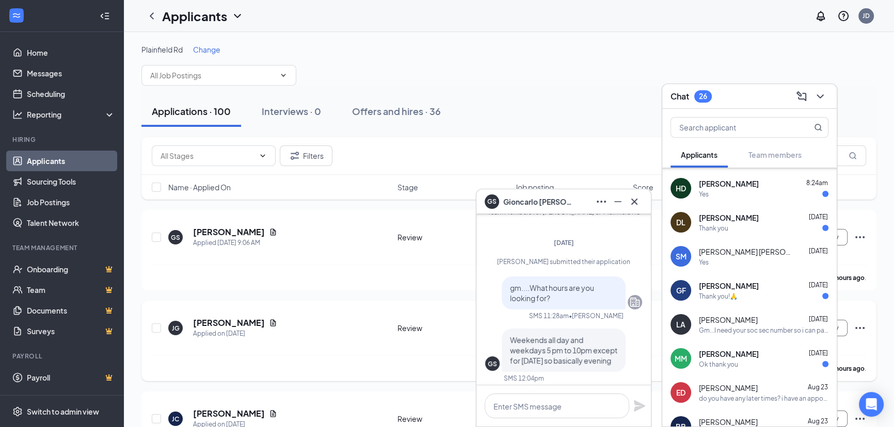
scroll to position [0, 0]
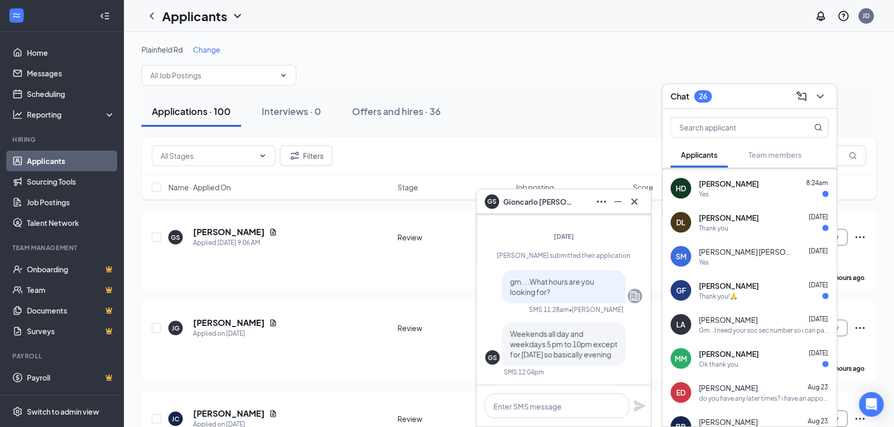
click at [217, 115] on div "Applications · 100" at bounding box center [191, 111] width 79 height 13
click at [631, 202] on icon "Cross" at bounding box center [634, 202] width 12 height 12
